Goal: Task Accomplishment & Management: Manage account settings

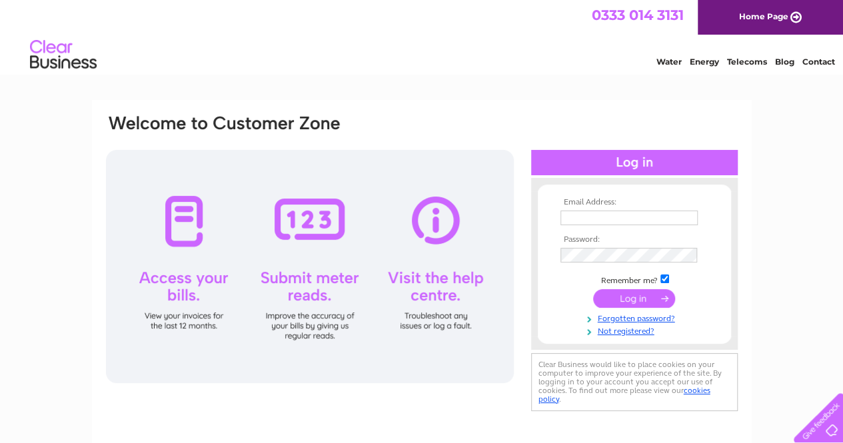
click at [641, 219] on input "text" at bounding box center [628, 218] width 137 height 15
type input "purchase.ledger@nacro.org.uk"
click at [593, 291] on input "submit" at bounding box center [634, 300] width 82 height 19
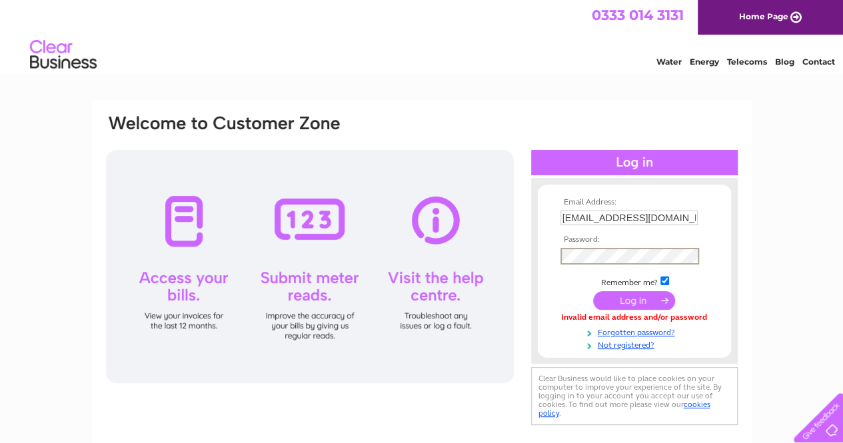
click at [593, 291] on input "submit" at bounding box center [634, 300] width 82 height 19
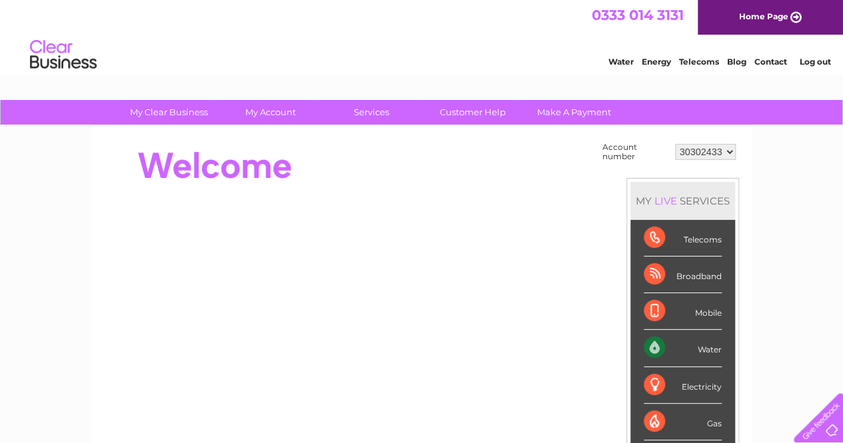
click at [704, 350] on div "Water" at bounding box center [683, 348] width 78 height 37
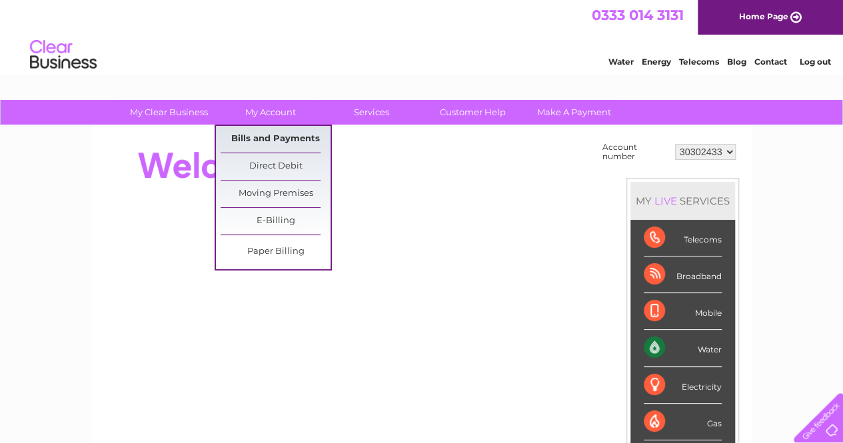
click at [279, 140] on link "Bills and Payments" at bounding box center [276, 139] width 110 height 27
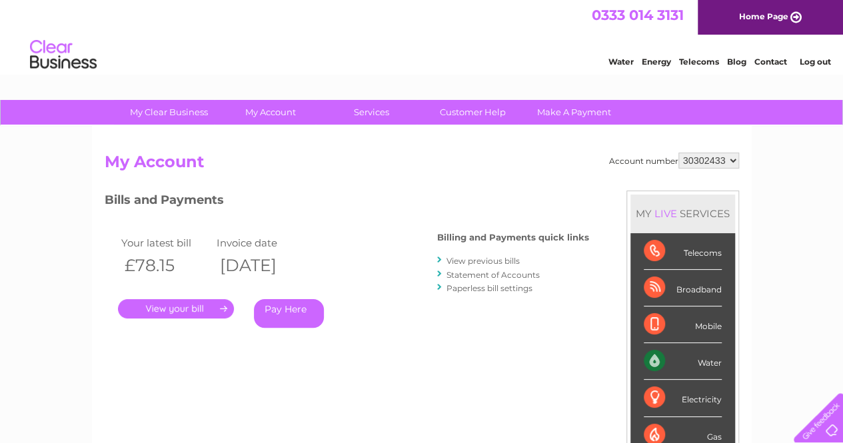
click at [207, 307] on link "." at bounding box center [176, 308] width 116 height 19
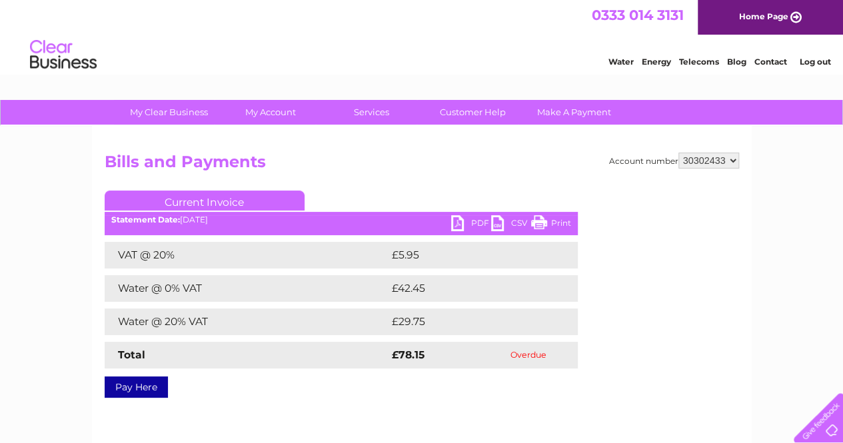
click at [473, 222] on link "PDF" at bounding box center [471, 224] width 40 height 19
